Goal: Transaction & Acquisition: Purchase product/service

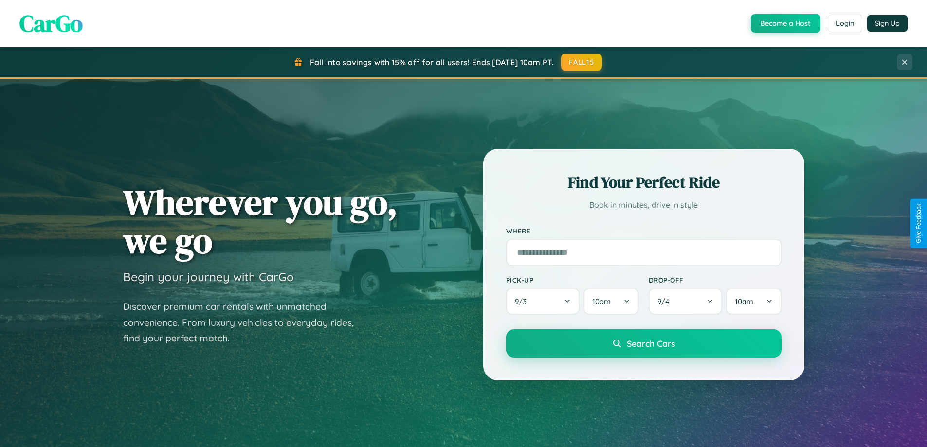
scroll to position [669, 0]
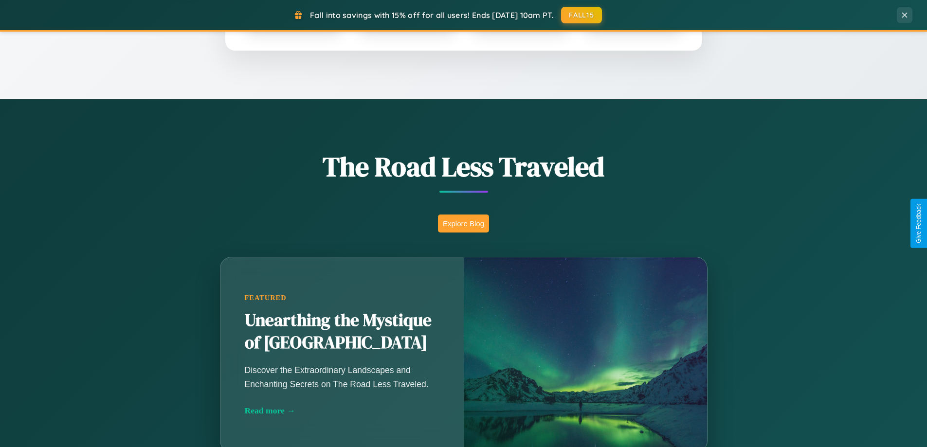
click at [463, 223] on button "Explore Blog" at bounding box center [463, 224] width 51 height 18
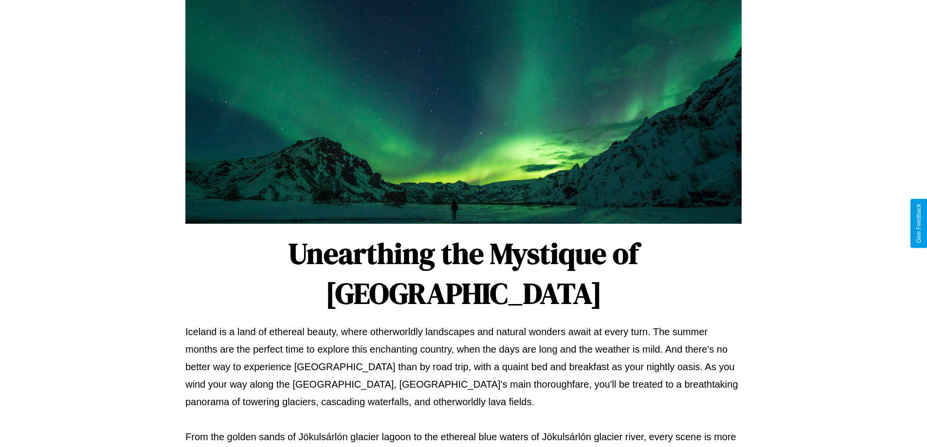
scroll to position [315, 0]
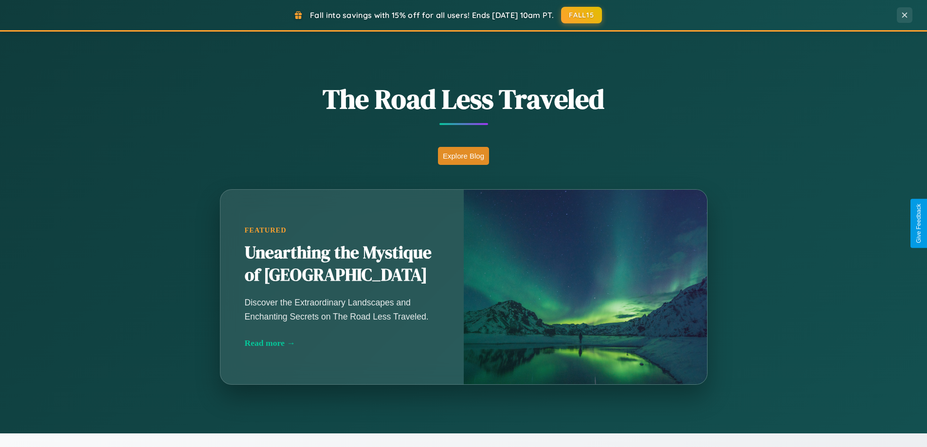
scroll to position [1872, 0]
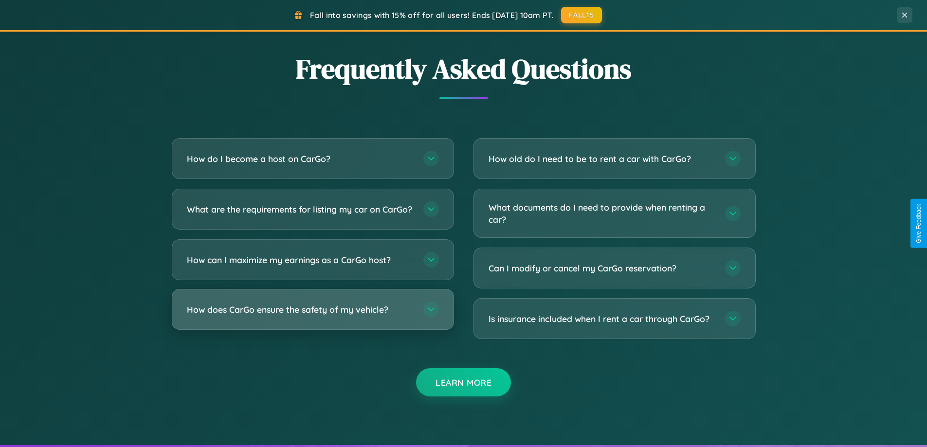
click at [312, 316] on h3 "How does CarGo ensure the safety of my vehicle?" at bounding box center [300, 310] width 227 height 12
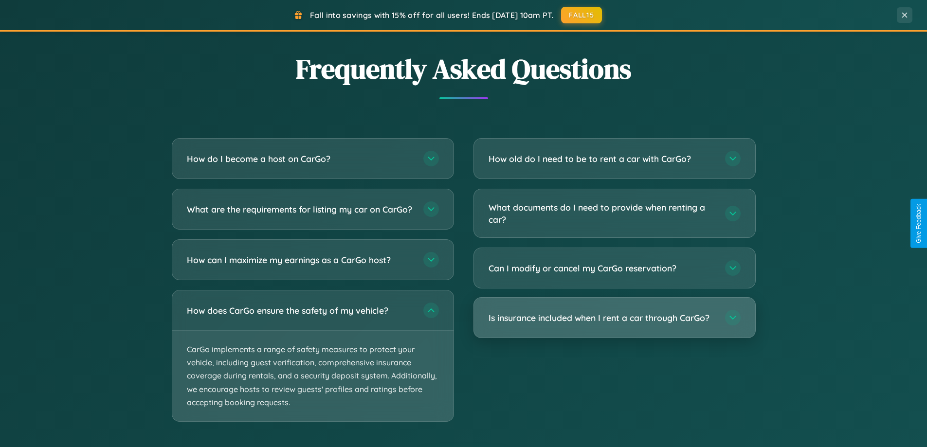
click at [614, 318] on h3 "Is insurance included when I rent a car through CarGo?" at bounding box center [601, 318] width 227 height 12
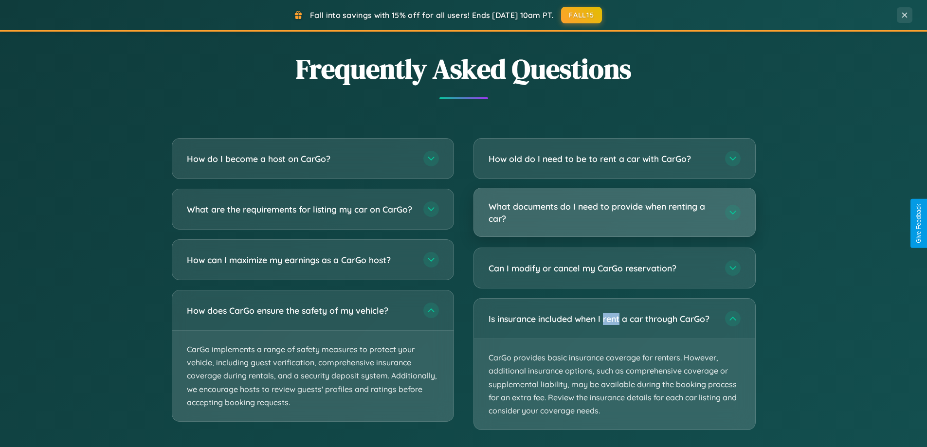
click at [614, 213] on h3 "What documents do I need to provide when renting a car?" at bounding box center [601, 212] width 227 height 24
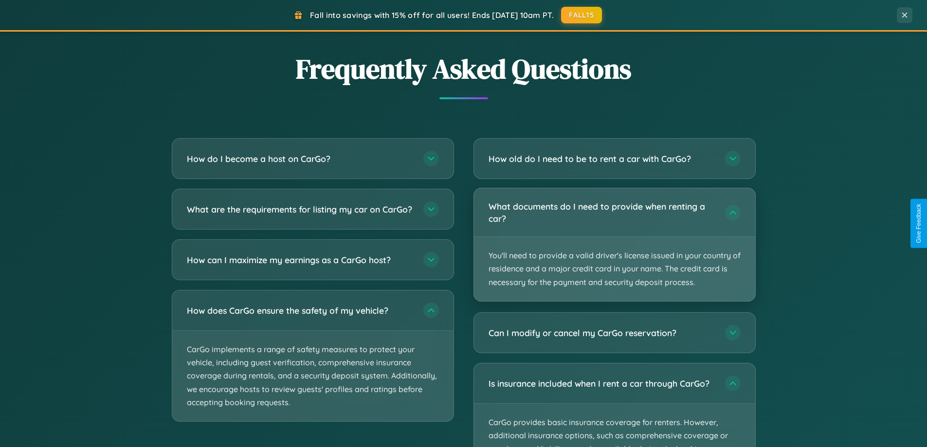
click at [614, 244] on p "You'll need to provide a valid driver's license issued in your country of resid…" at bounding box center [614, 269] width 281 height 64
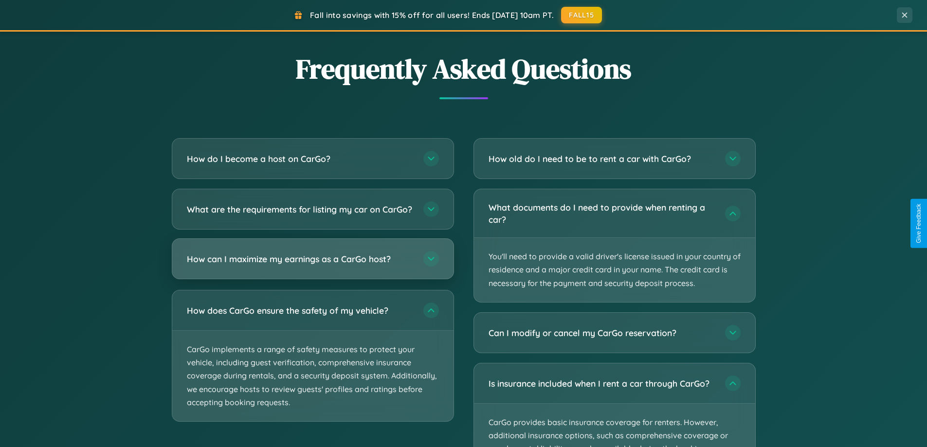
click at [312, 265] on h3 "How can I maximize my earnings as a CarGo host?" at bounding box center [300, 259] width 227 height 12
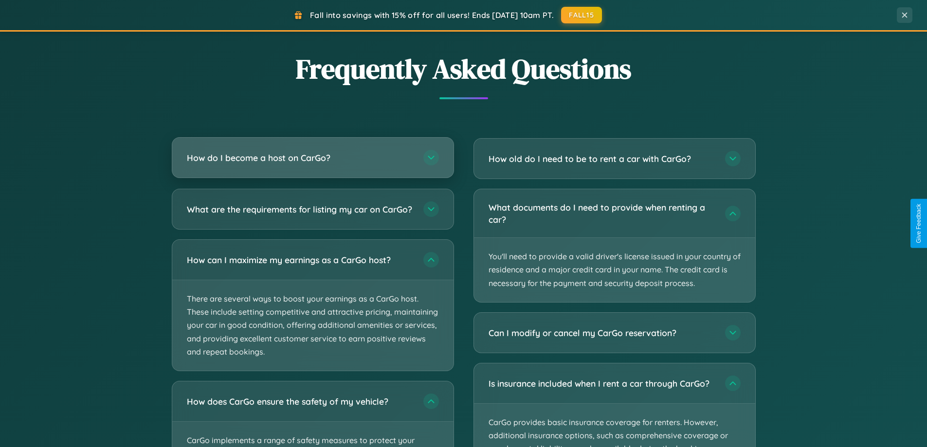
click at [312, 158] on h3 "How do I become a host on CarGo?" at bounding box center [300, 158] width 227 height 12
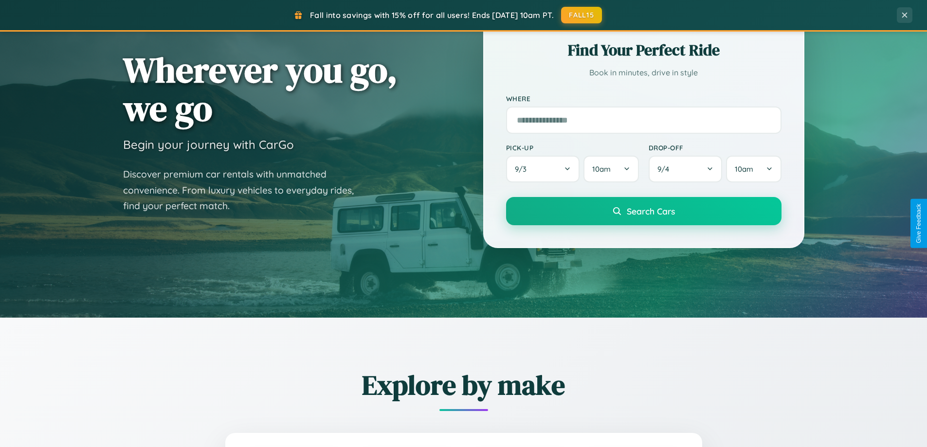
scroll to position [29, 0]
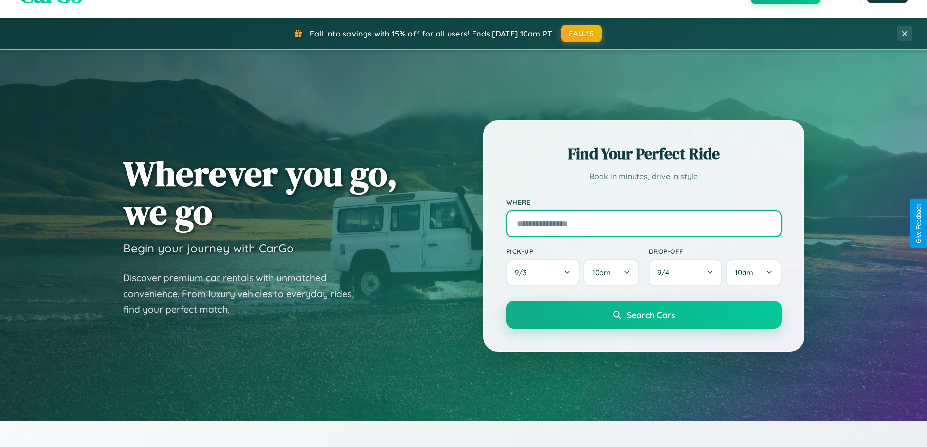
click at [643, 223] on input "text" at bounding box center [643, 223] width 275 height 27
type input "******"
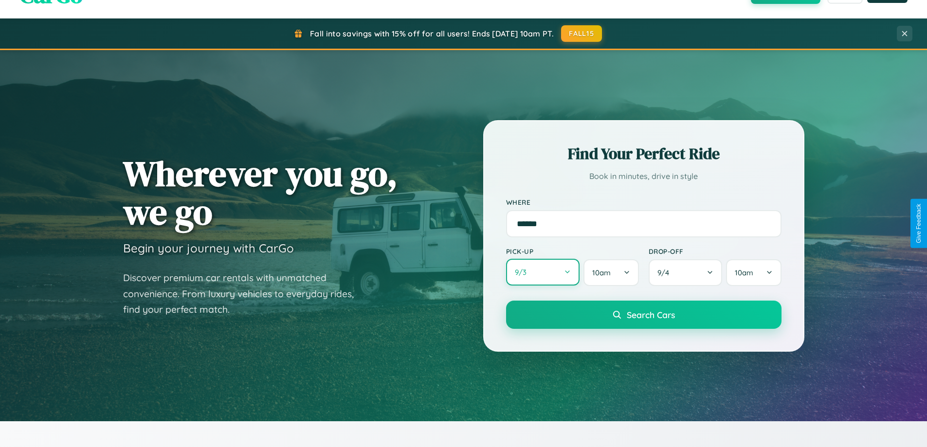
click at [542, 272] on button "9 / 3" at bounding box center [543, 272] width 74 height 27
select select "*"
select select "****"
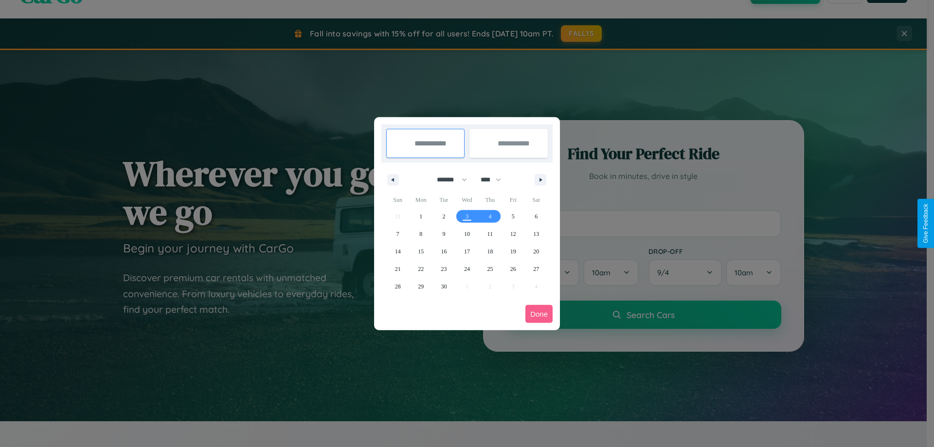
click at [448, 180] on select "******* ******** ***** ***** *** **** **** ****** ********* ******* ******** **…" at bounding box center [450, 180] width 41 height 16
select select "*"
click at [421, 286] on span "27" at bounding box center [421, 287] width 6 height 18
type input "**********"
click at [444, 286] on span "28" at bounding box center [444, 287] width 6 height 18
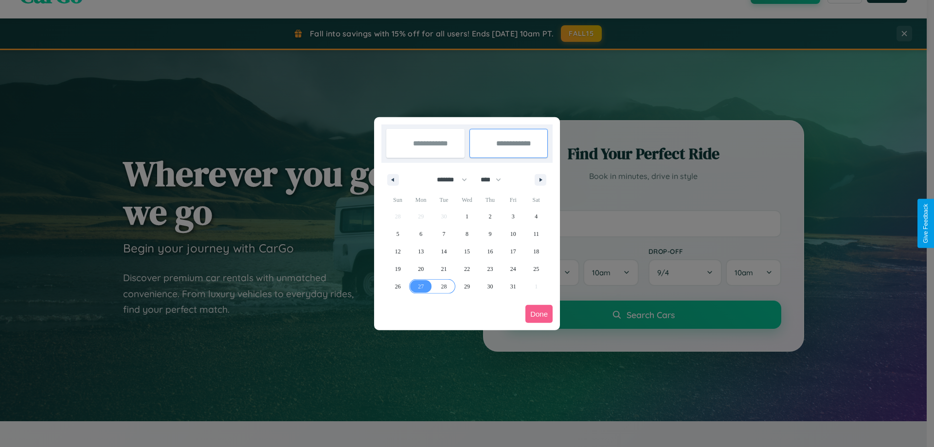
type input "**********"
click at [539, 314] on button "Done" at bounding box center [538, 314] width 27 height 18
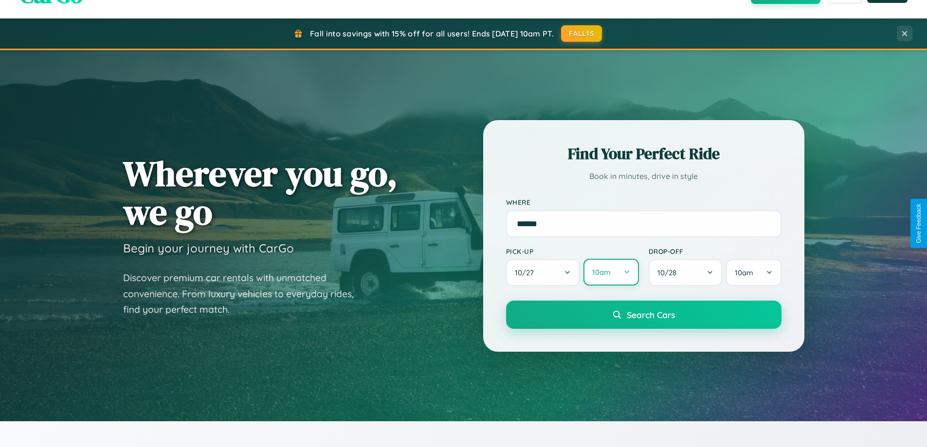
click at [610, 273] on button "10am" at bounding box center [610, 272] width 55 height 27
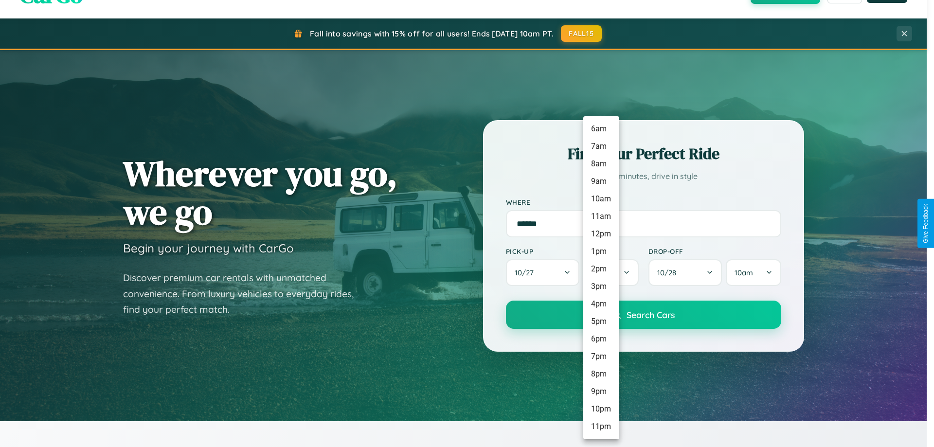
click at [601, 129] on li "6am" at bounding box center [601, 129] width 36 height 18
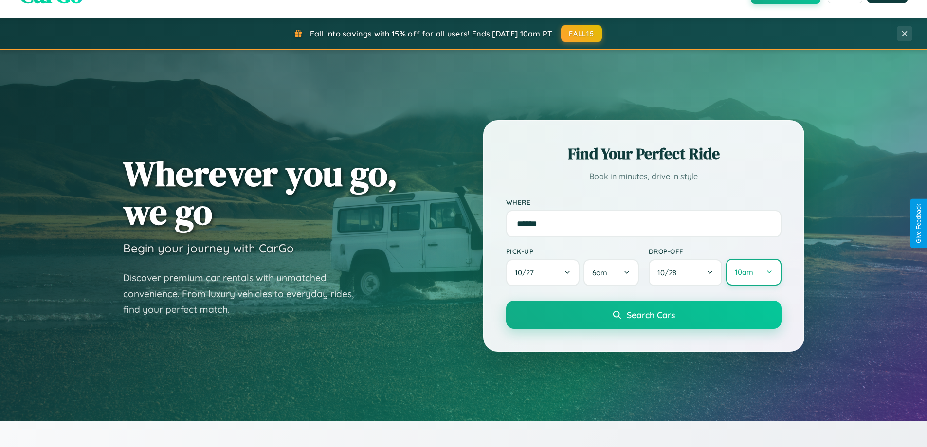
click at [753, 272] on button "10am" at bounding box center [753, 272] width 55 height 27
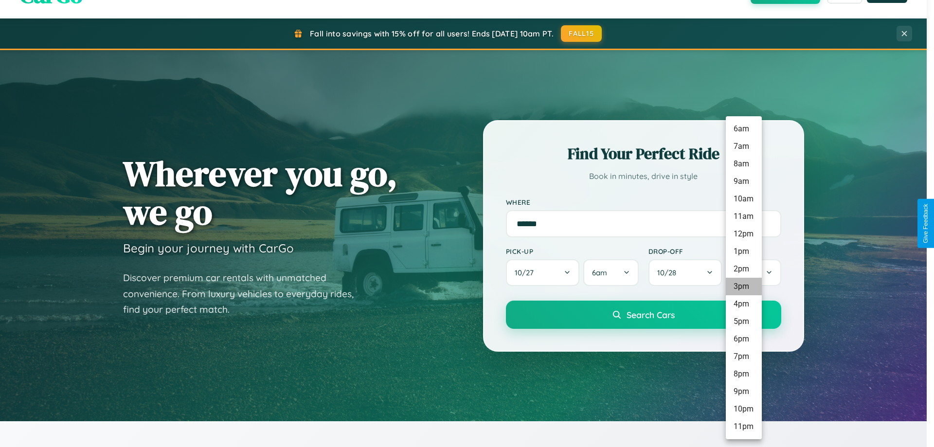
click at [743, 287] on li "3pm" at bounding box center [744, 287] width 36 height 18
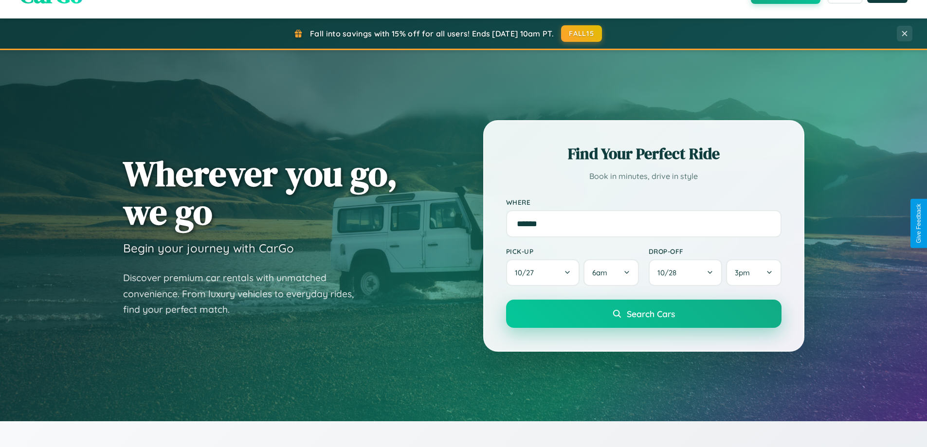
click at [643, 315] on span "Search Cars" at bounding box center [651, 313] width 48 height 11
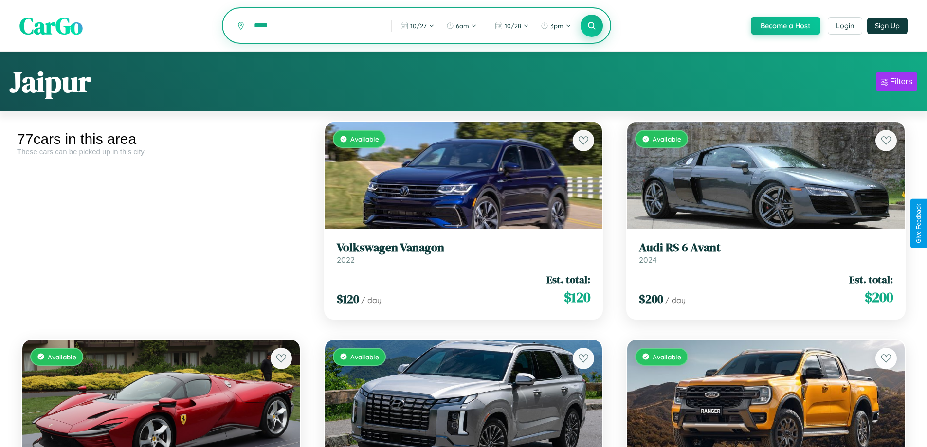
type input "*****"
click at [591, 26] on icon at bounding box center [591, 25] width 9 height 9
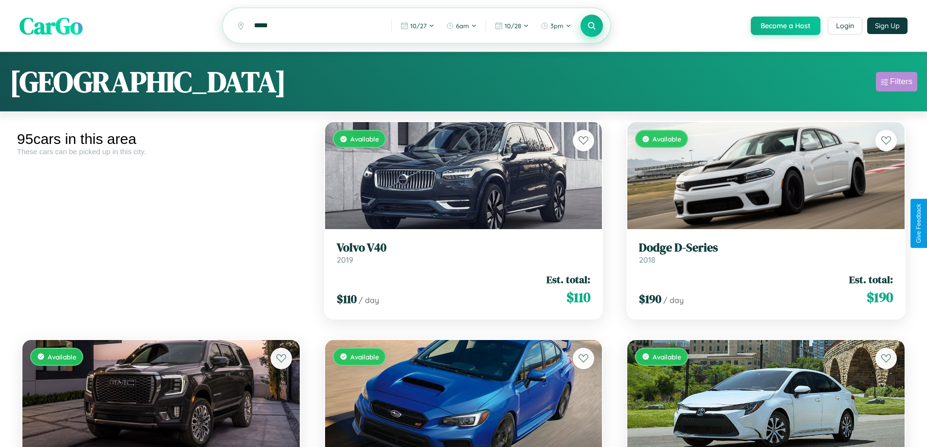
click at [896, 83] on div "Filters" at bounding box center [901, 82] width 22 height 10
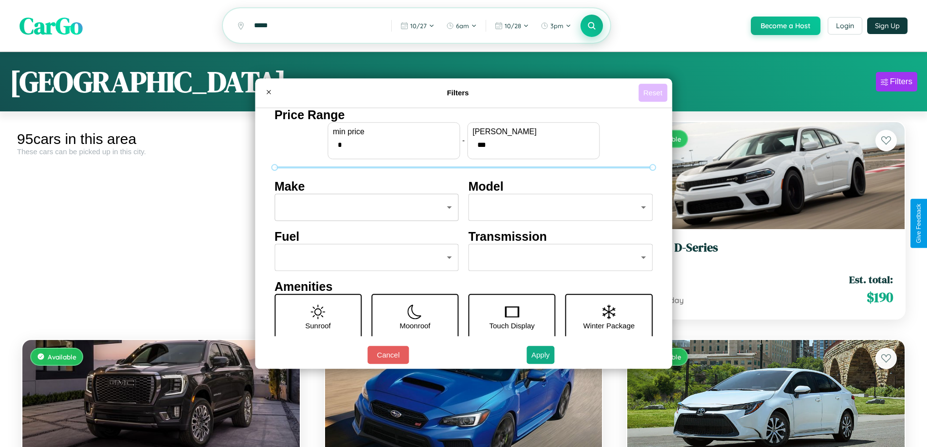
click at [654, 92] on button "Reset" at bounding box center [652, 93] width 29 height 18
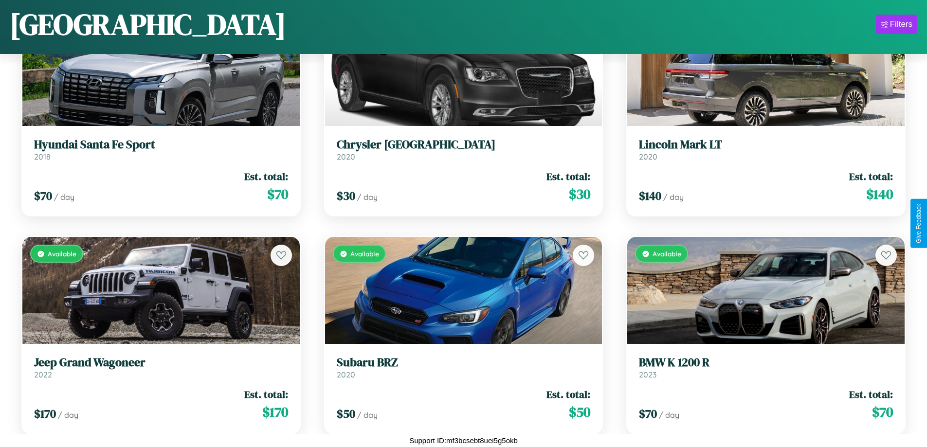
scroll to position [2315, 0]
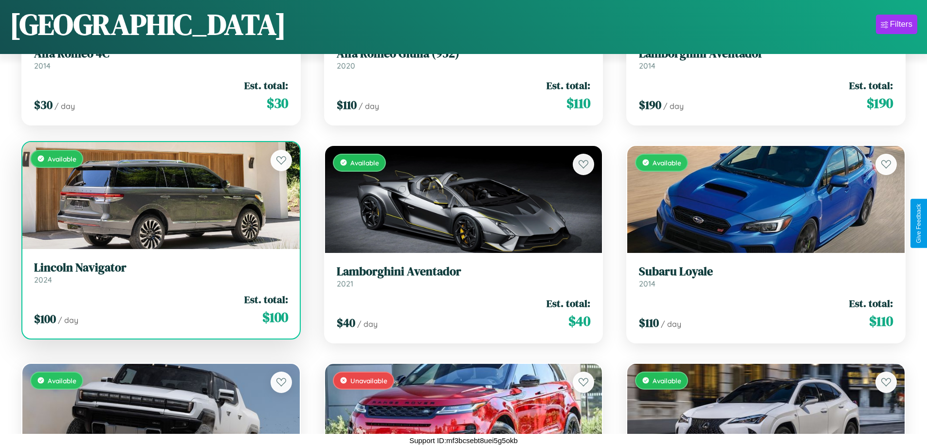
click at [160, 309] on div "$ 100 / day Est. total: $ 100" at bounding box center [161, 309] width 254 height 35
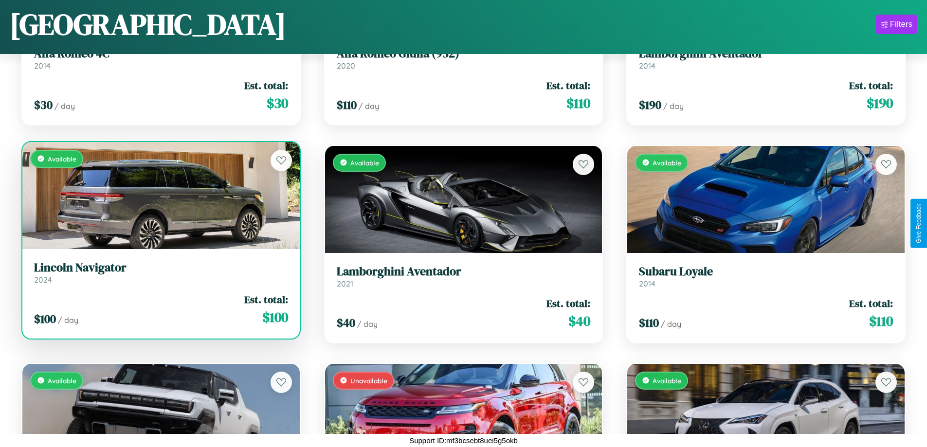
click at [160, 309] on div "$ 100 / day Est. total: $ 100" at bounding box center [161, 309] width 254 height 35
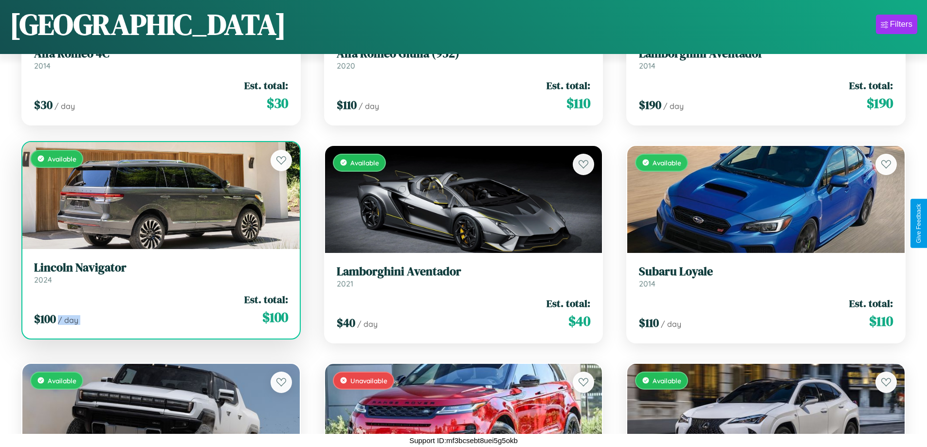
click at [160, 309] on div "$ 100 / day Est. total: $ 100" at bounding box center [161, 309] width 254 height 35
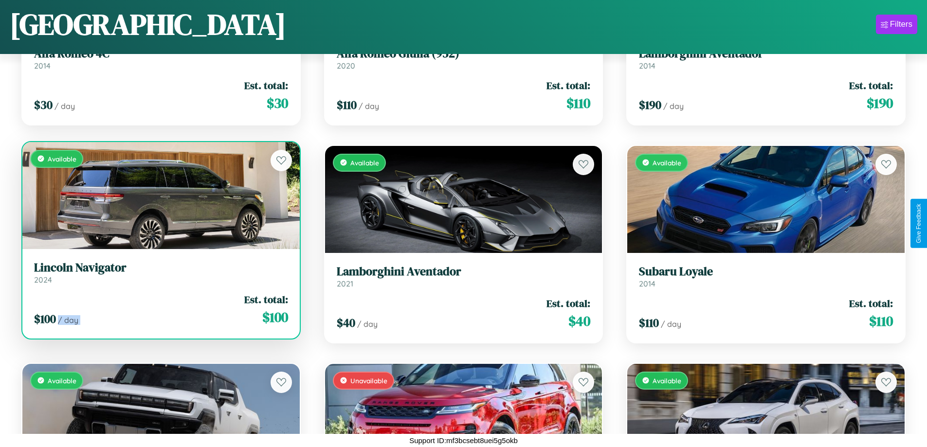
click at [160, 309] on div "$ 100 / day Est. total: $ 100" at bounding box center [161, 309] width 254 height 35
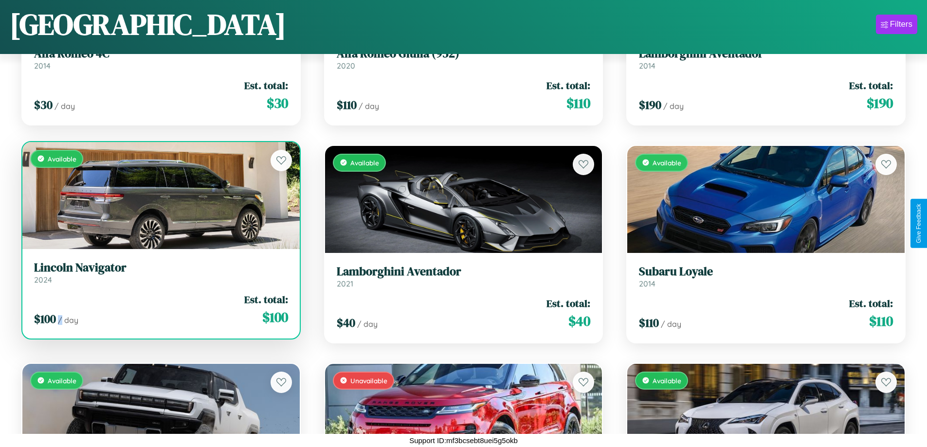
click at [160, 309] on div "$ 100 / day Est. total: $ 100" at bounding box center [161, 309] width 254 height 35
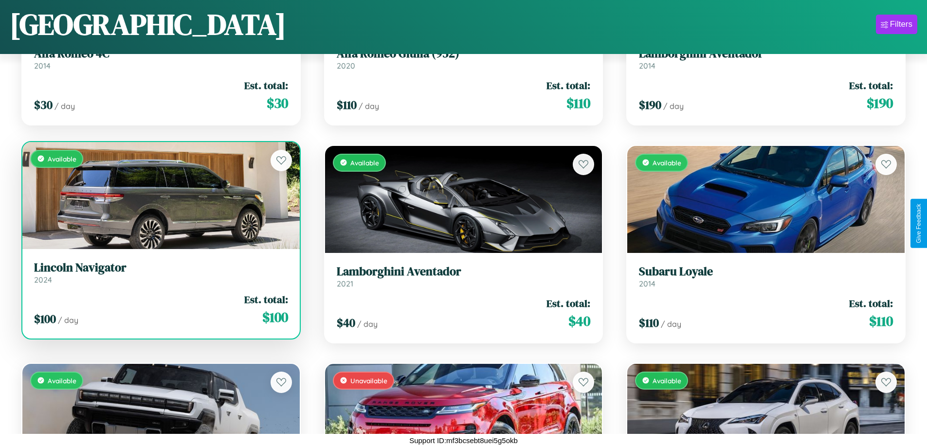
click at [160, 272] on h3 "Lincoln Navigator" at bounding box center [161, 268] width 254 height 14
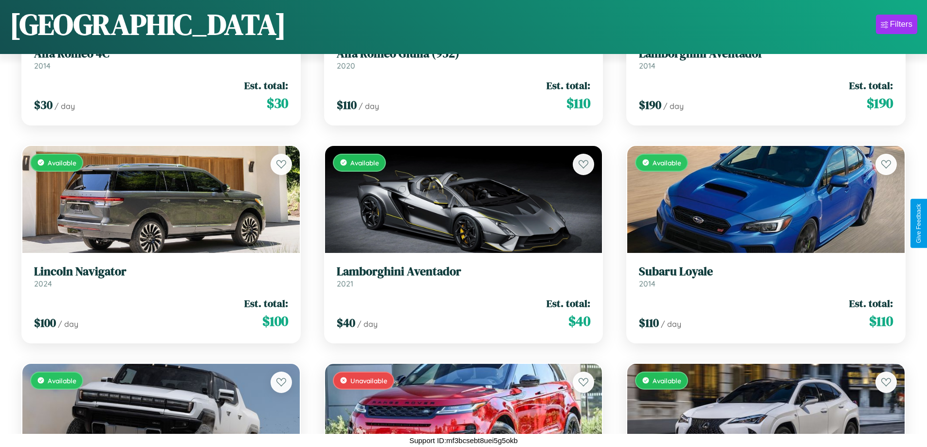
scroll to position [5001, 0]
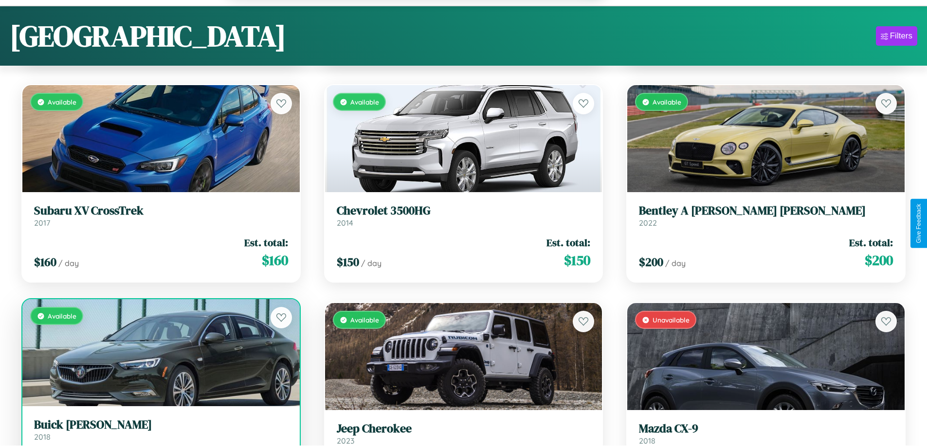
click at [160, 432] on h3 "Buick [PERSON_NAME]" at bounding box center [161, 425] width 254 height 14
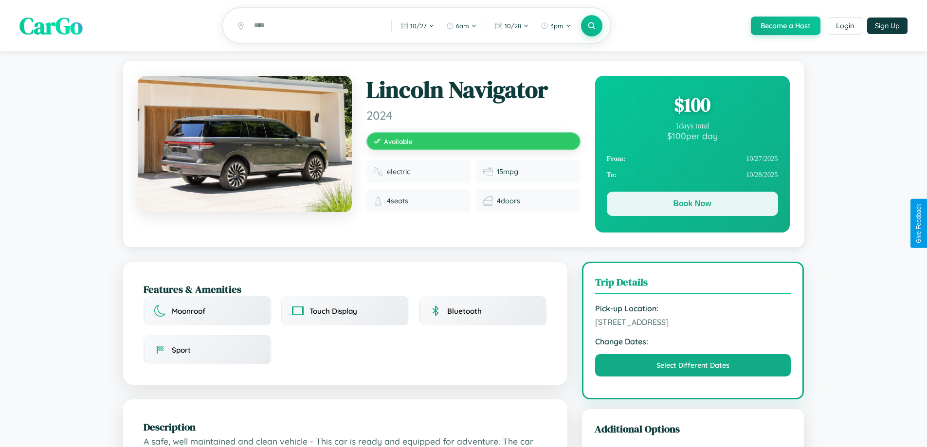
click at [692, 206] on button "Book Now" at bounding box center [692, 204] width 171 height 24
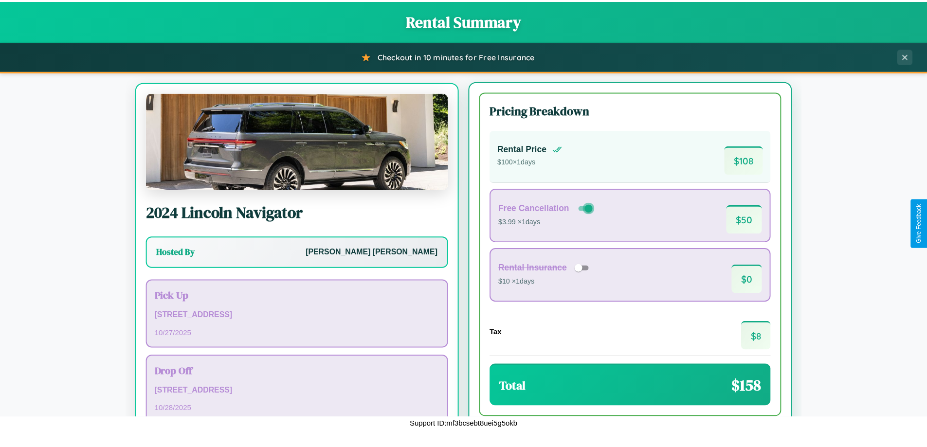
scroll to position [45, 0]
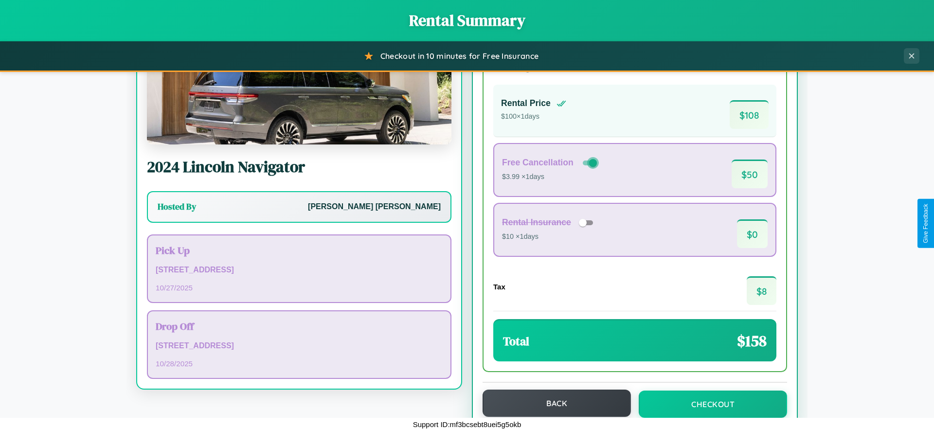
click at [552, 403] on button "Back" at bounding box center [557, 403] width 148 height 27
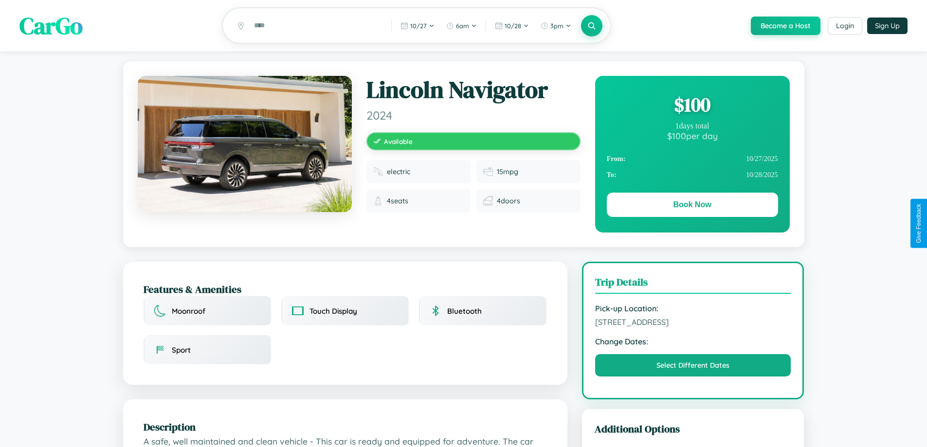
click at [692, 106] on div "$ 100" at bounding box center [692, 104] width 171 height 26
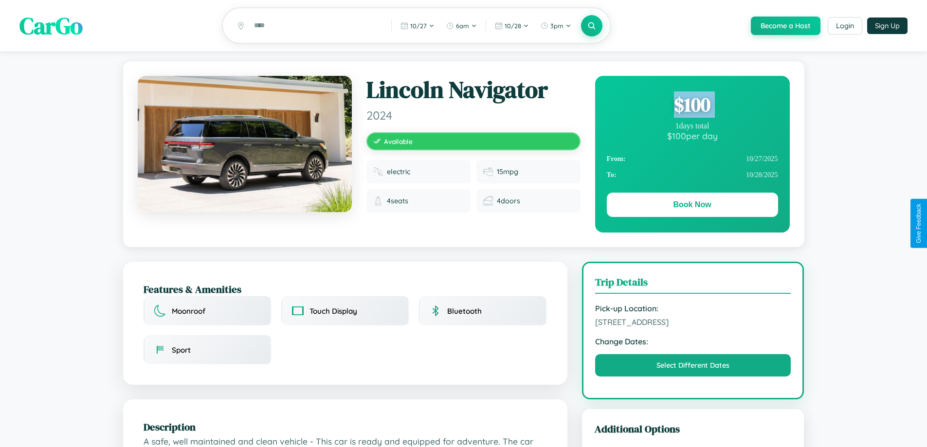
click at [692, 106] on div "$ 100" at bounding box center [692, 104] width 171 height 26
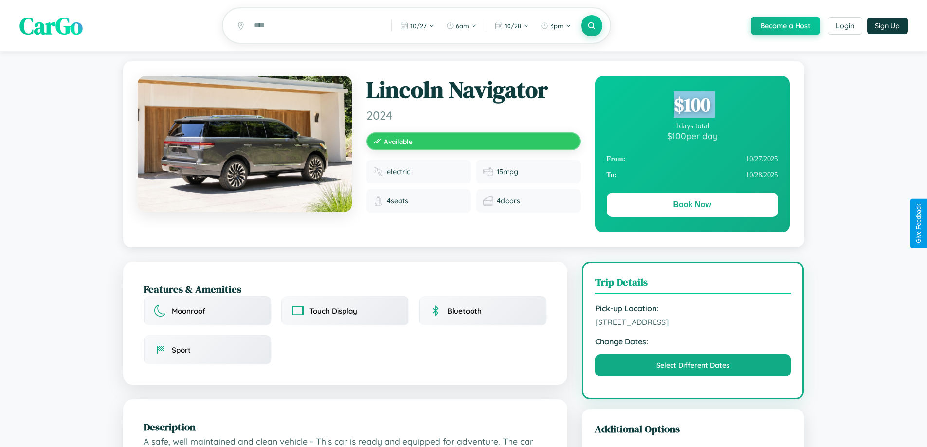
click at [692, 106] on div "$ 100" at bounding box center [692, 104] width 171 height 26
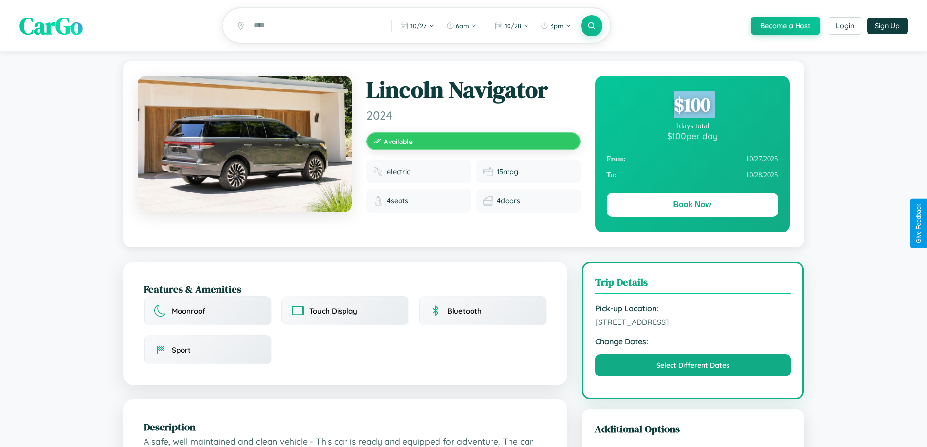
click at [692, 106] on div "$ 100" at bounding box center [692, 104] width 171 height 26
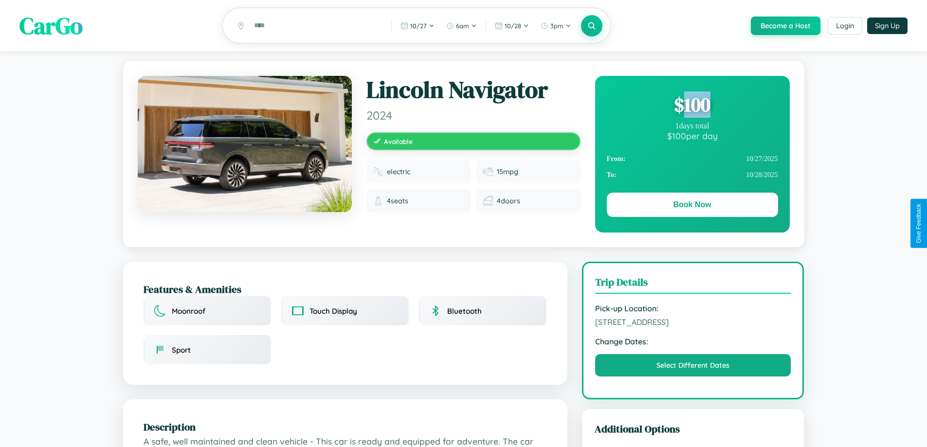
click at [692, 106] on div "$ 100" at bounding box center [692, 104] width 171 height 26
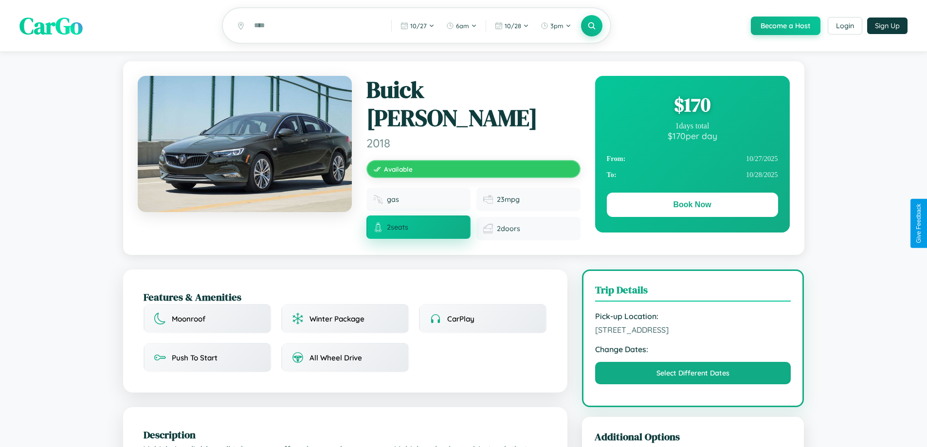
scroll to position [100, 0]
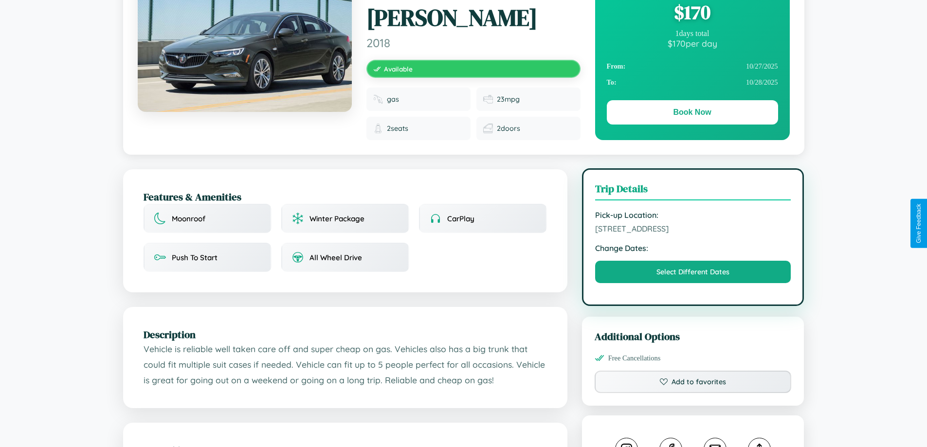
click at [693, 224] on span "[STREET_ADDRESS]" at bounding box center [693, 229] width 196 height 10
click at [693, 224] on span "6643 Fifth Street Delhi Delhi 53739 India" at bounding box center [693, 229] width 196 height 10
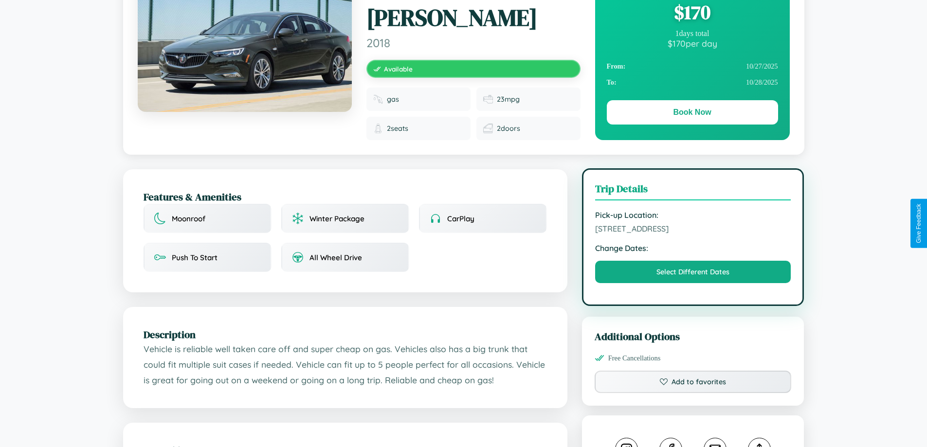
click at [693, 224] on span "6643 Fifth Street Delhi Delhi 53739 India" at bounding box center [693, 229] width 196 height 10
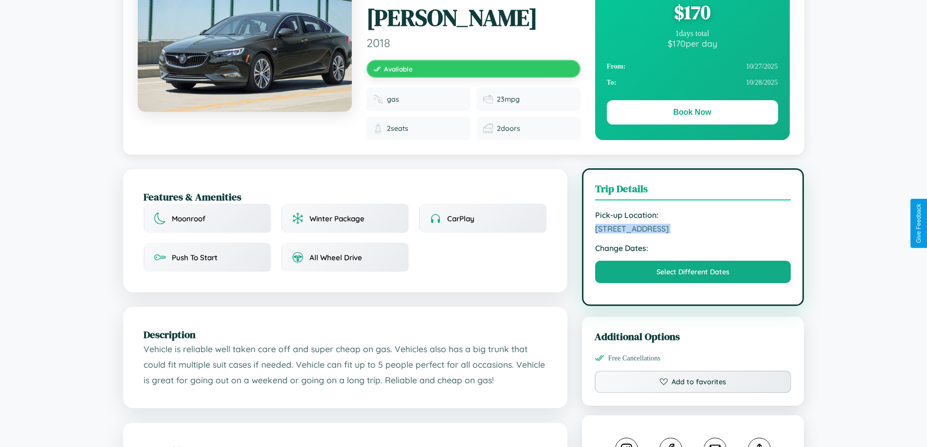
click at [693, 224] on span "6643 Fifth Street Delhi Delhi 53739 India" at bounding box center [693, 229] width 196 height 10
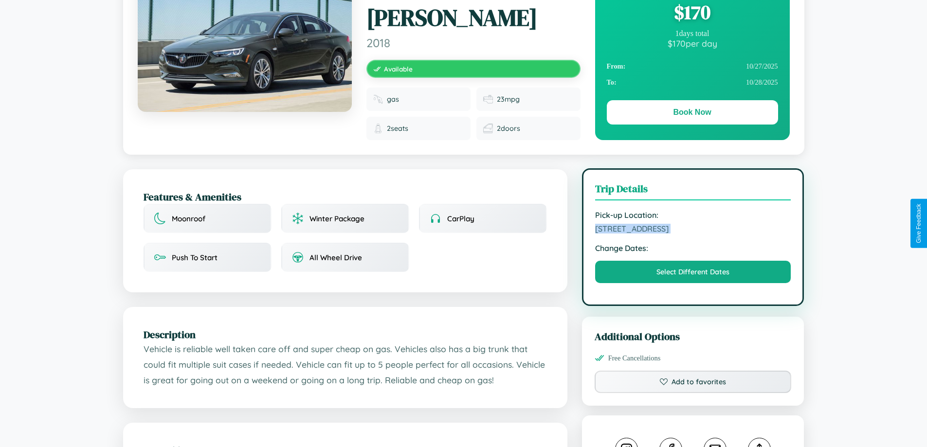
click at [693, 224] on span "6643 Fifth Street Delhi Delhi 53739 India" at bounding box center [693, 229] width 196 height 10
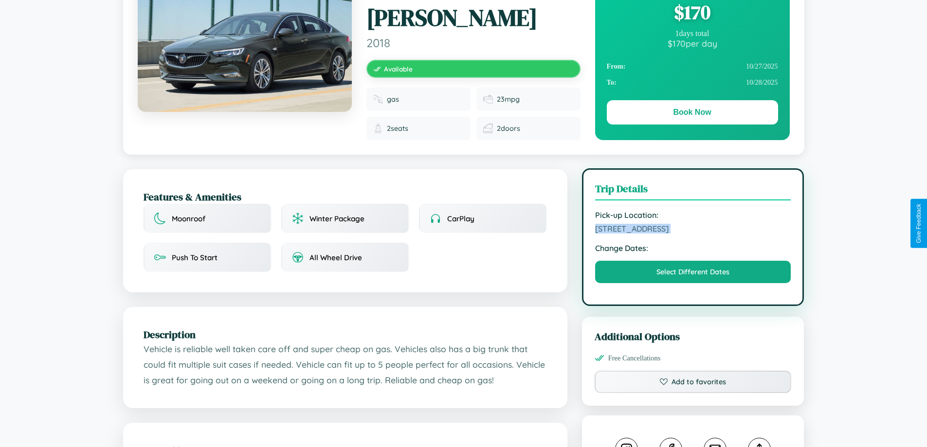
click at [693, 224] on span "6643 Fifth Street Delhi Delhi 53739 India" at bounding box center [693, 229] width 196 height 10
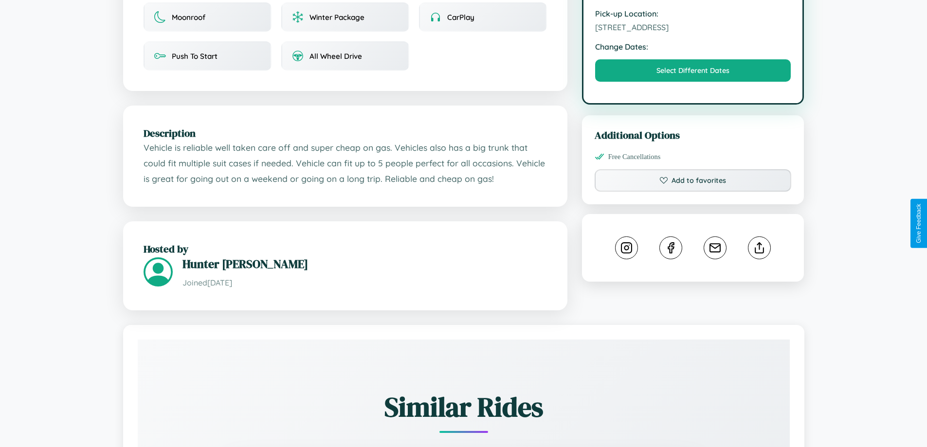
scroll to position [320, 0]
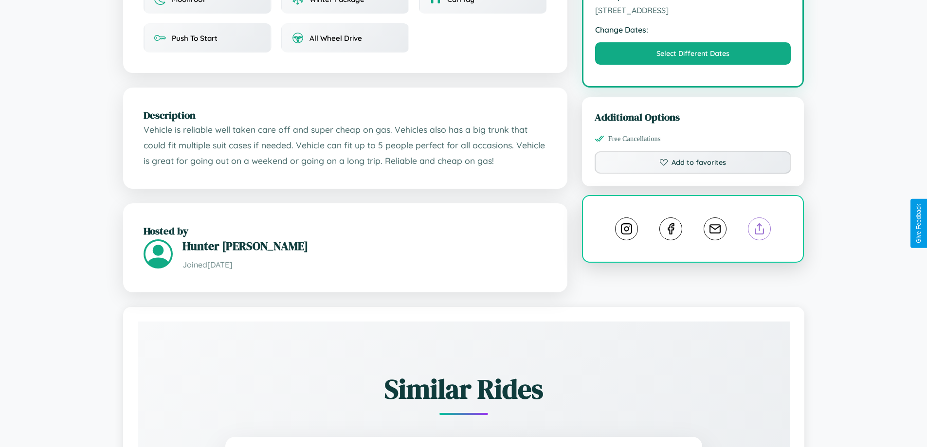
click at [759, 224] on line at bounding box center [759, 227] width 0 height 7
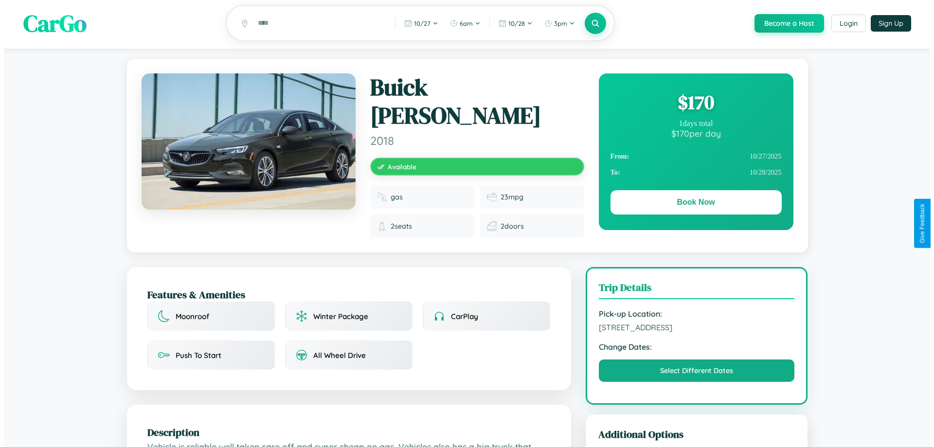
scroll to position [0, 0]
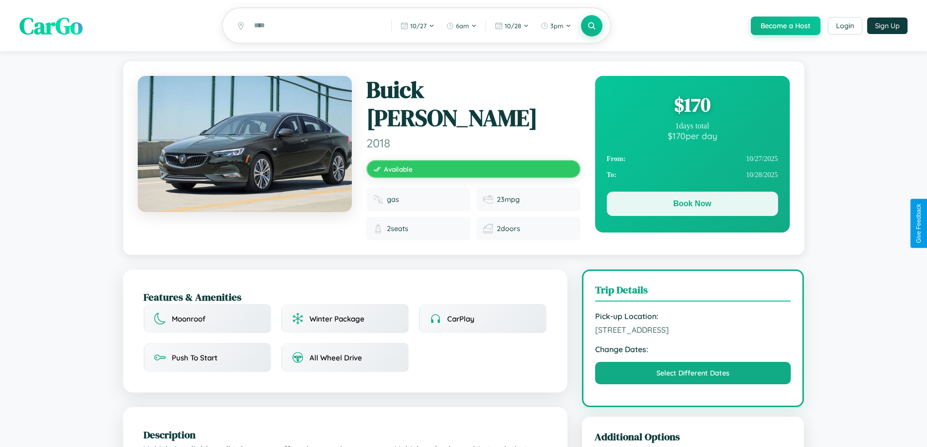
click at [692, 205] on button "Book Now" at bounding box center [692, 204] width 171 height 24
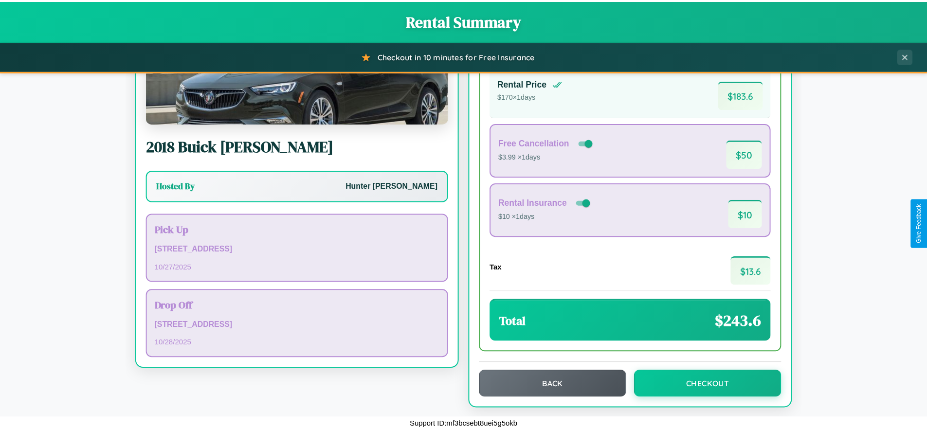
scroll to position [67, 0]
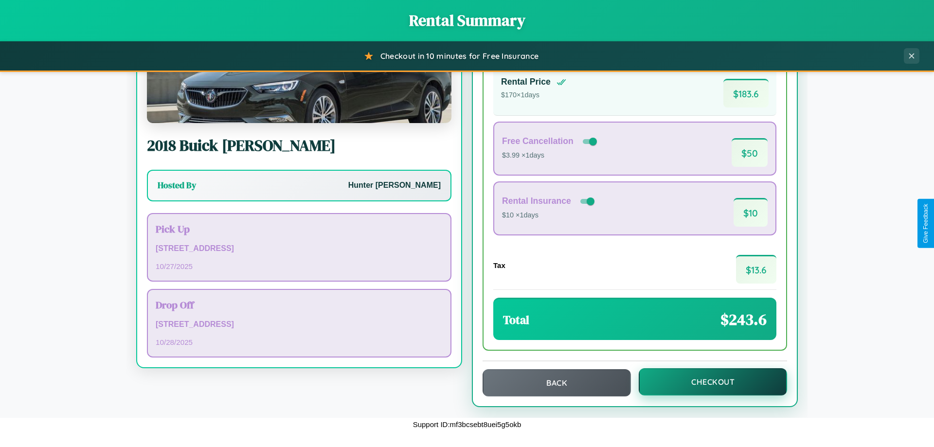
click at [706, 382] on button "Checkout" at bounding box center [713, 381] width 148 height 27
